Goal: Information Seeking & Learning: Learn about a topic

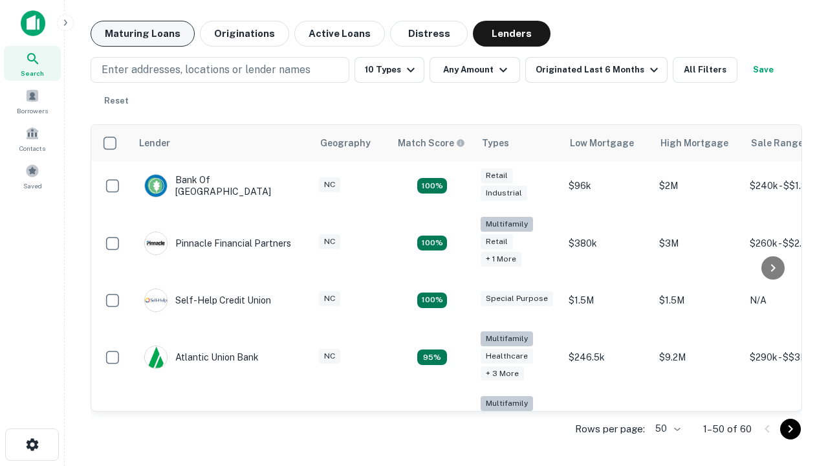
click at [142, 34] on button "Maturing Loans" at bounding box center [143, 34] width 104 height 26
